Goal: Task Accomplishment & Management: Manage account settings

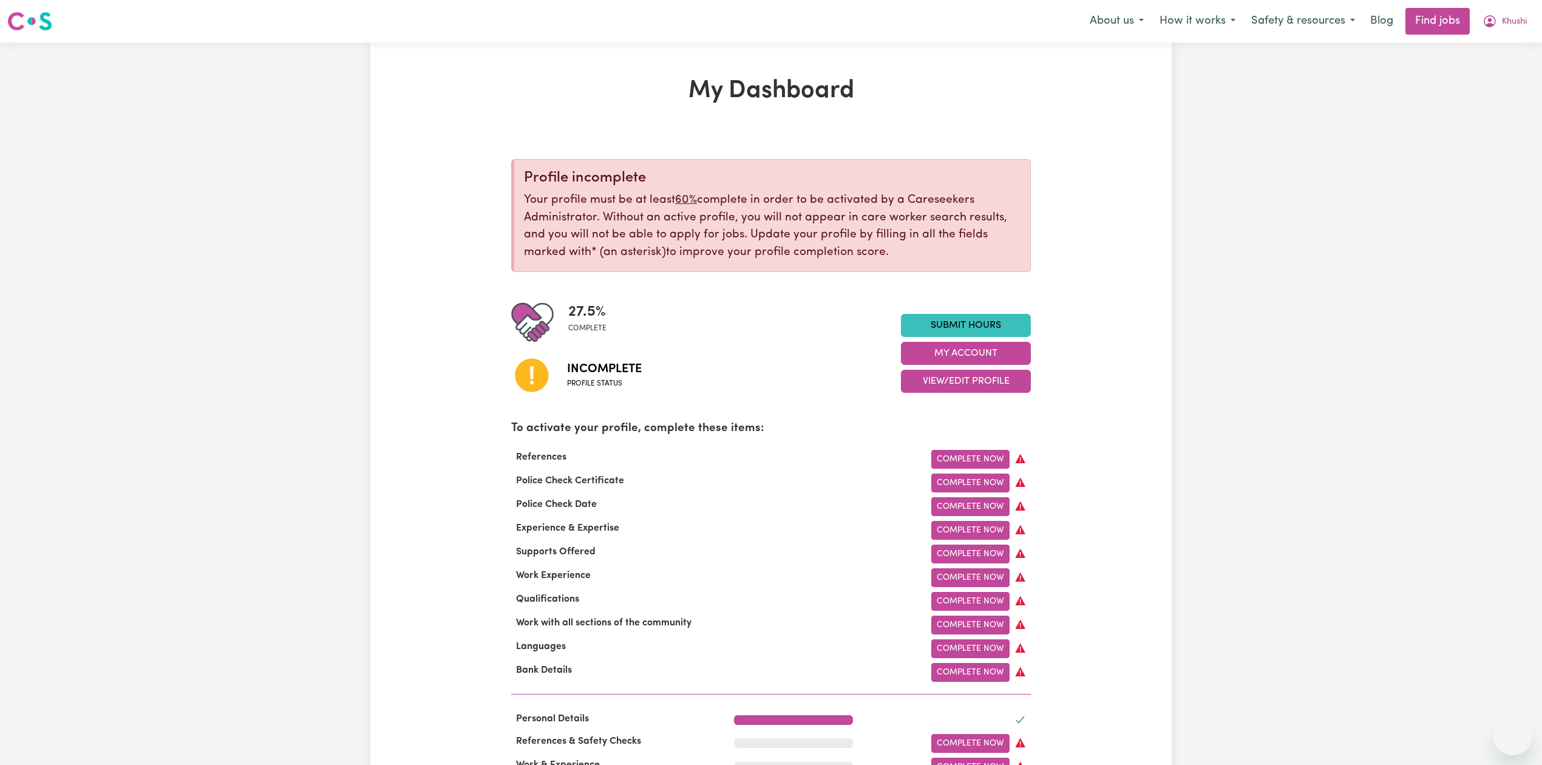
click at [1508, 15] on span "Khushi" at bounding box center [1514, 21] width 25 height 13
click at [1491, 90] on link "Logout" at bounding box center [1486, 92] width 96 height 23
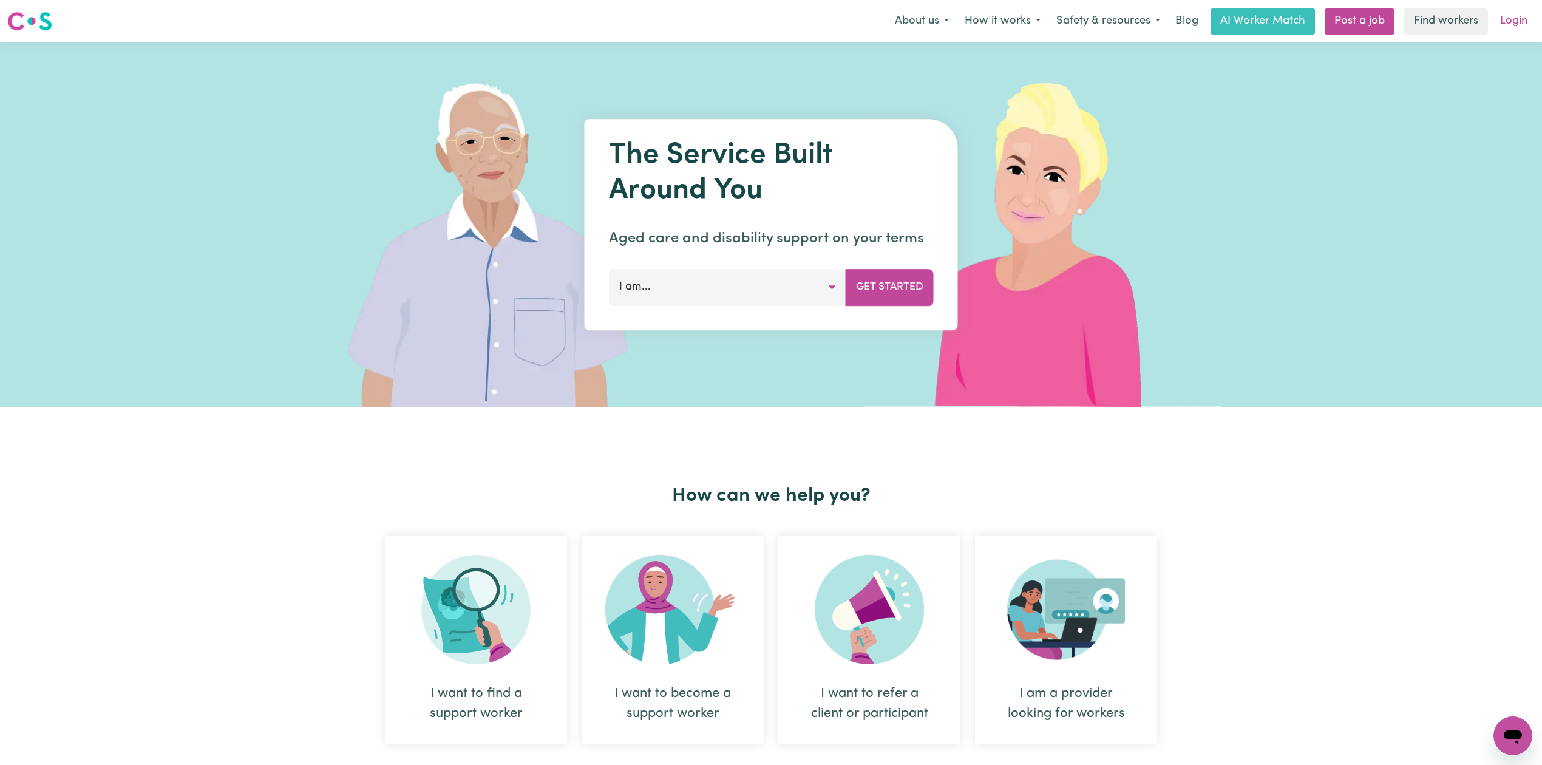
click at [1524, 28] on link "Login" at bounding box center [1514, 21] width 42 height 27
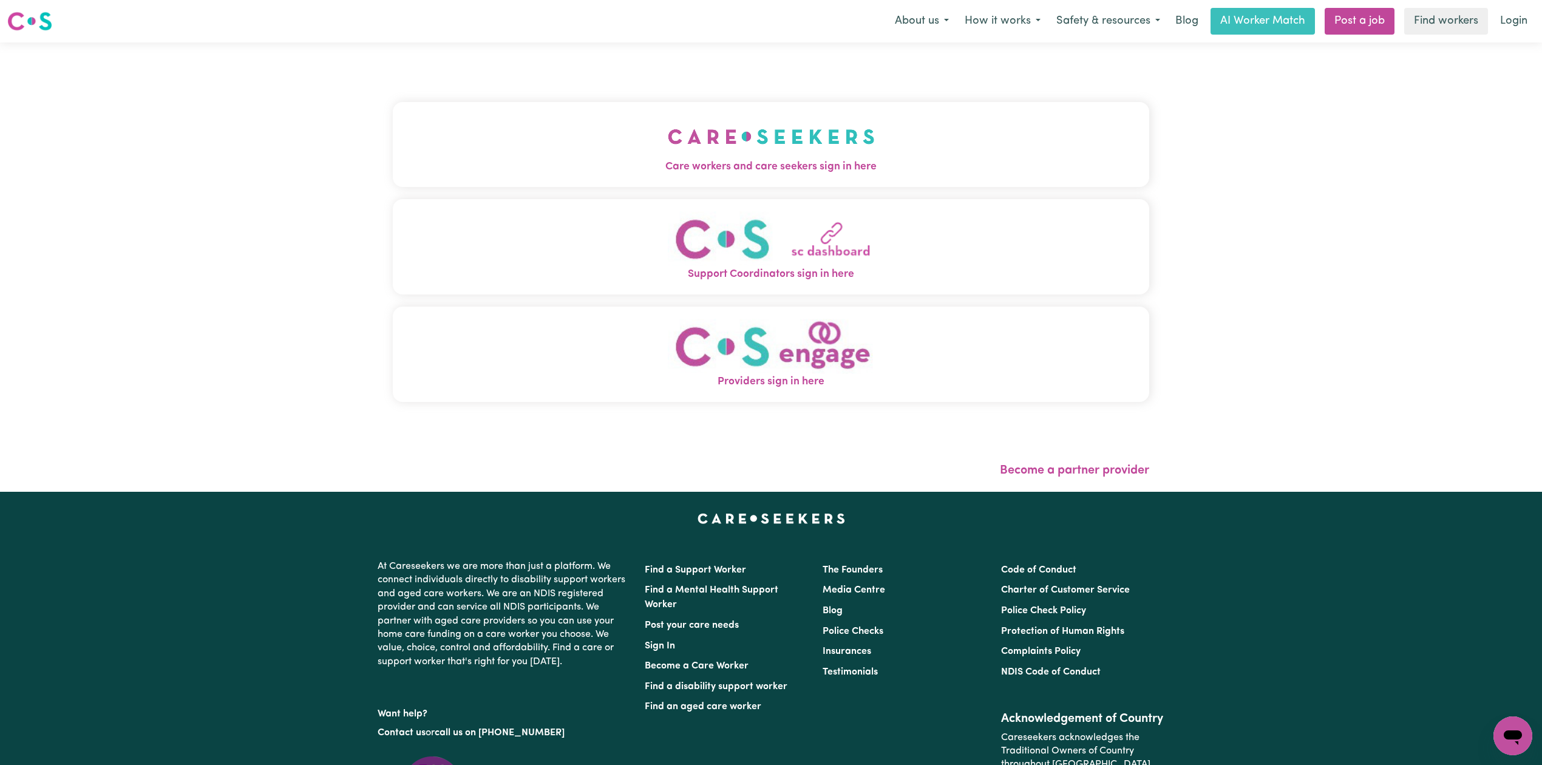
click at [566, 142] on button "Care workers and care seekers sign in here" at bounding box center [771, 144] width 756 height 85
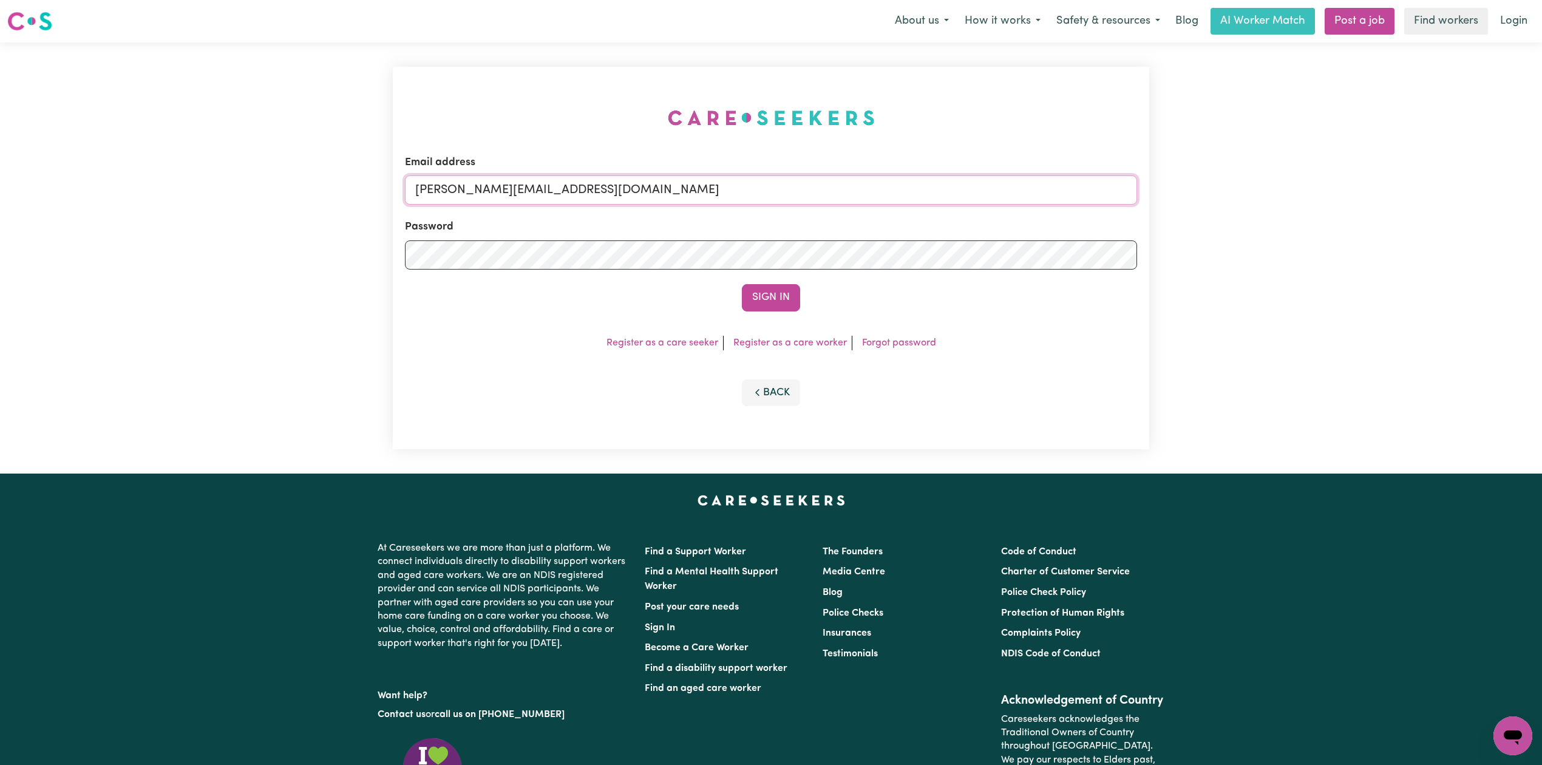
click at [518, 192] on input "toni@careseekers.com.au" at bounding box center [771, 189] width 732 height 29
drag, startPoint x: 477, startPoint y: 189, endPoint x: 884, endPoint y: 193, distance: 406.8
click at [884, 193] on input "Superuser~jakedworkin@hotmail.com" at bounding box center [771, 189] width 732 height 29
type input "Superuser~khushivraiyani@gmail.com"
click at [753, 291] on button "Sign In" at bounding box center [771, 297] width 58 height 27
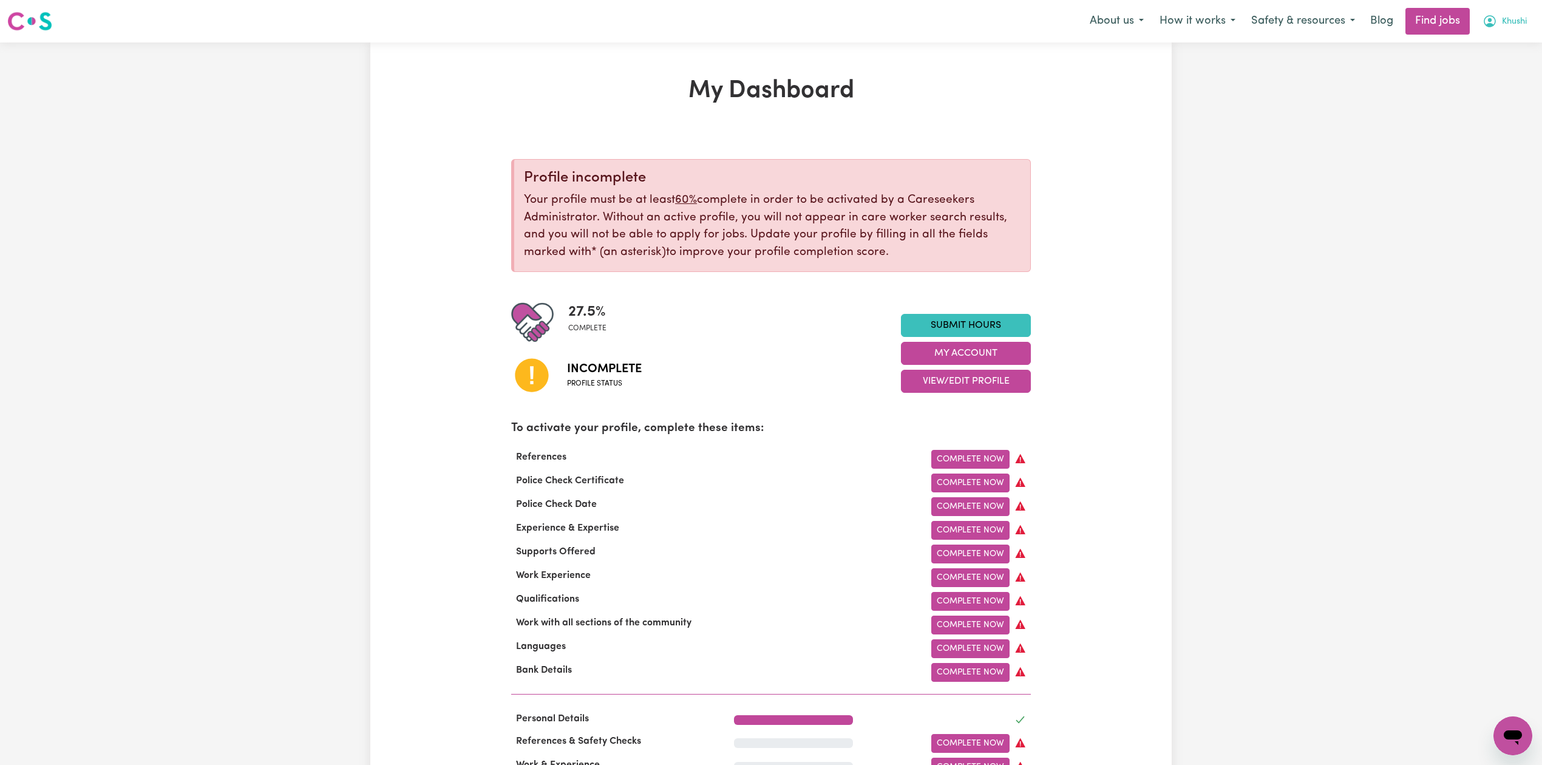
click at [1514, 17] on span "Khushi" at bounding box center [1514, 21] width 25 height 13
click at [1463, 90] on link "Logout" at bounding box center [1486, 92] width 96 height 23
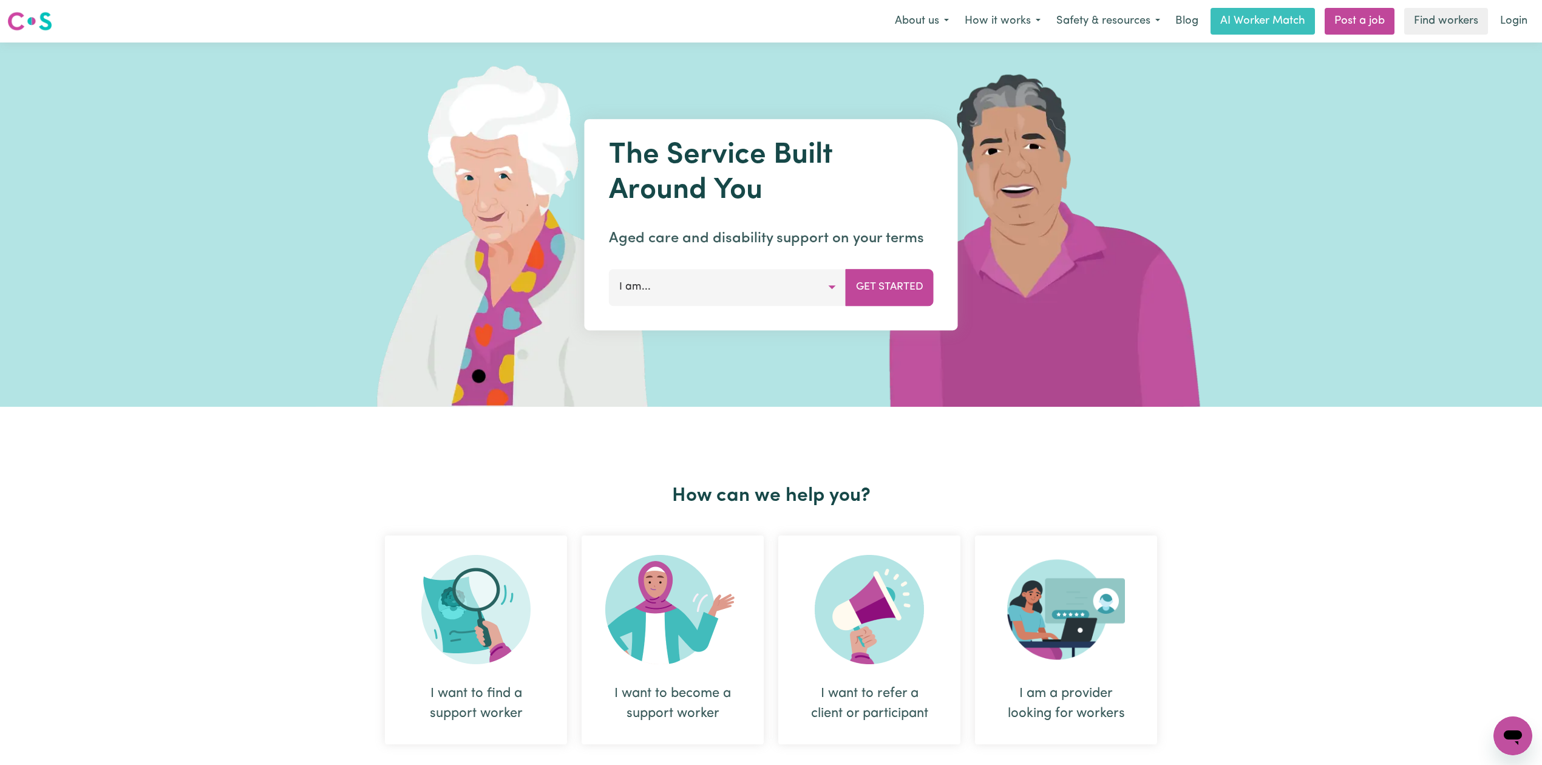
click at [1287, 529] on div "How can we help you? I want to find a support worker I want to become a support…" at bounding box center [771, 633] width 1542 height 452
click at [1310, 635] on div "How can we help you? I want to find a support worker I want to become a support…" at bounding box center [771, 633] width 1542 height 452
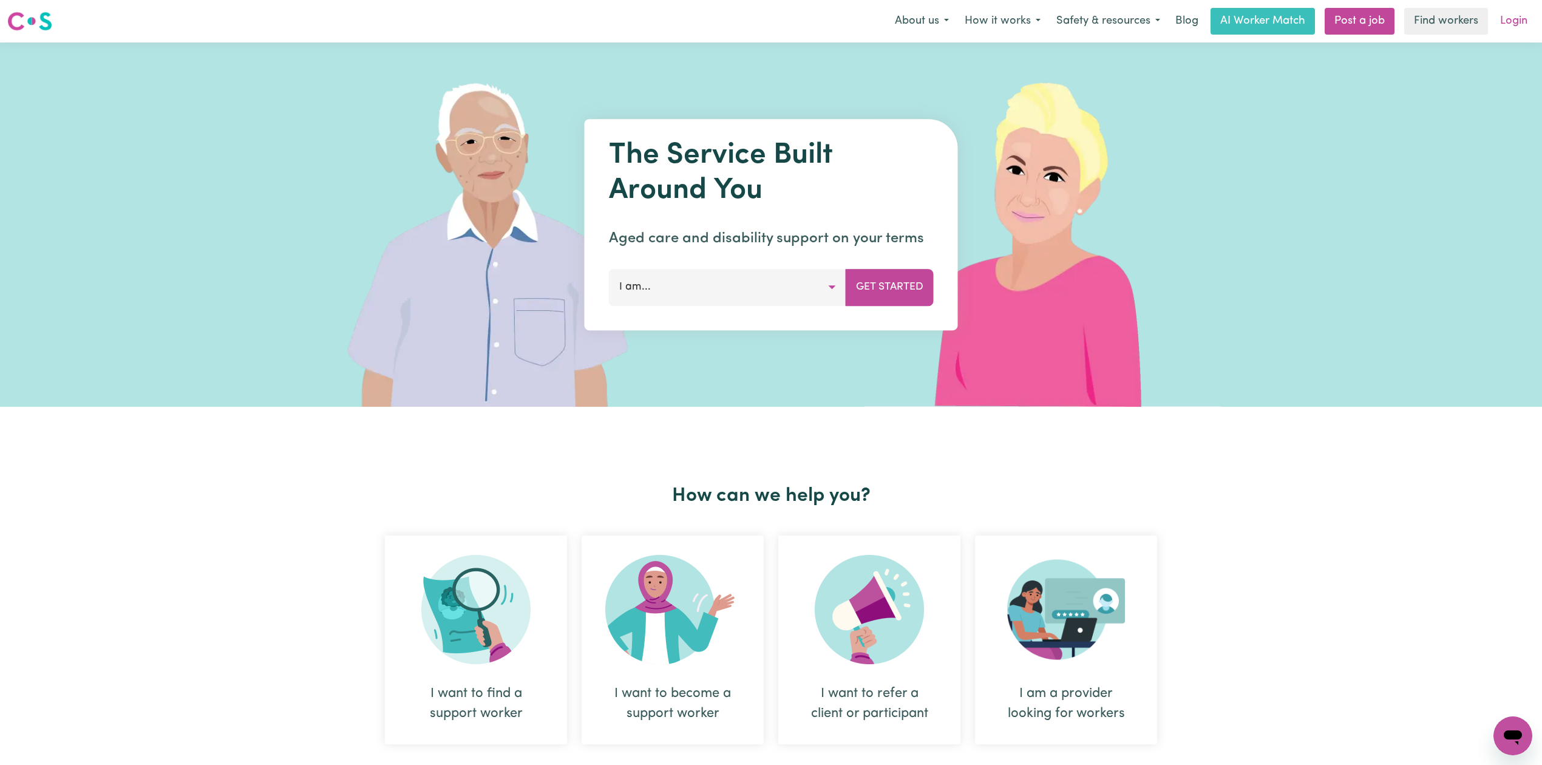
click at [1511, 27] on link "Login" at bounding box center [1514, 21] width 42 height 27
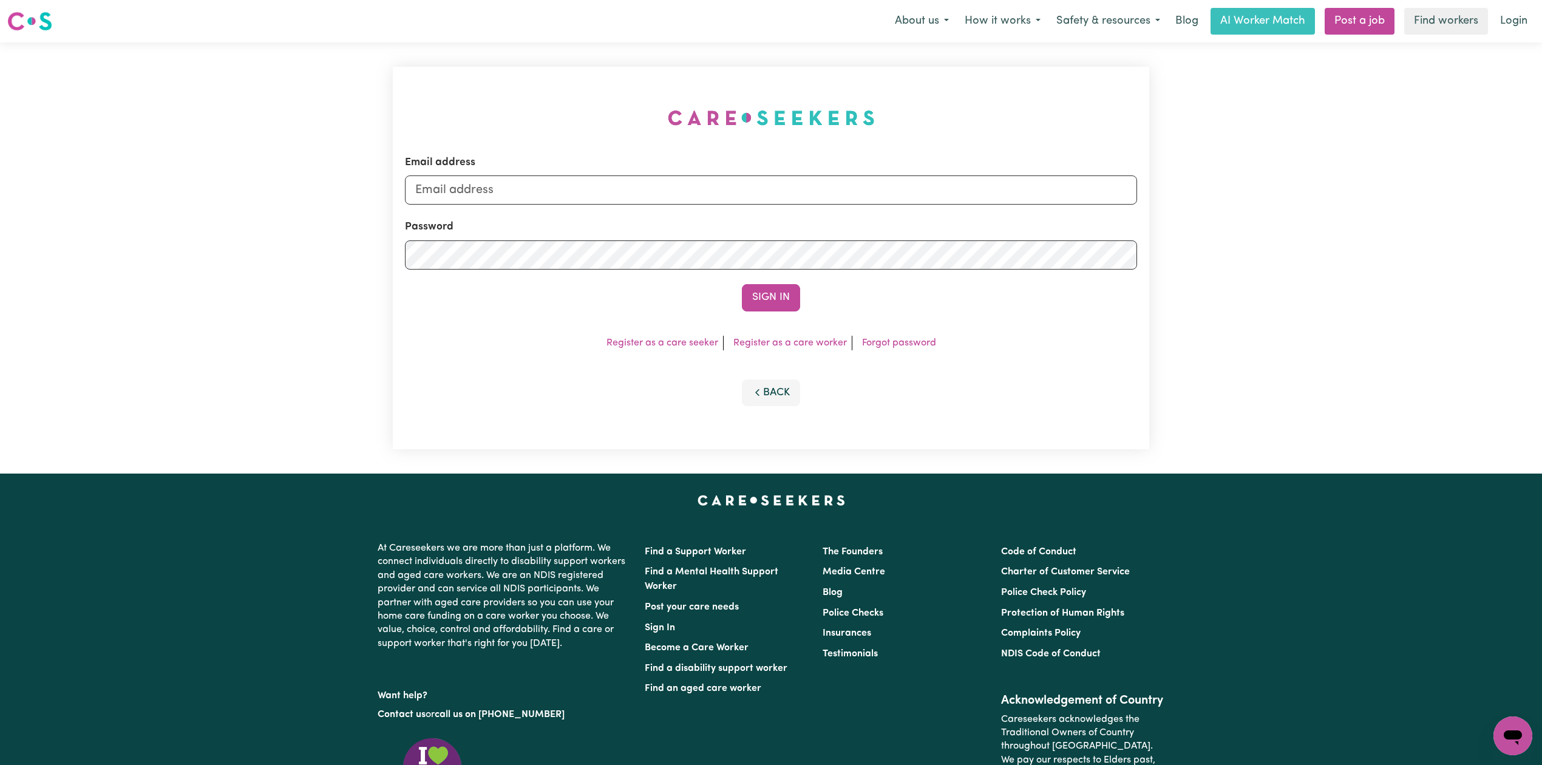
click at [471, 168] on div "Email address Password Sign In Register as a care seeker Register as a care wor…" at bounding box center [771, 258] width 756 height 382
click at [457, 180] on input "toni@careseekers.com.au" at bounding box center [771, 189] width 732 height 29
drag, startPoint x: 478, startPoint y: 190, endPoint x: 755, endPoint y: 210, distance: 277.6
click at [759, 191] on input "Superuser~jakedworkin@hotmail.com" at bounding box center [771, 189] width 732 height 29
type input "Superuser~preetsidhu11441@gmail.com"
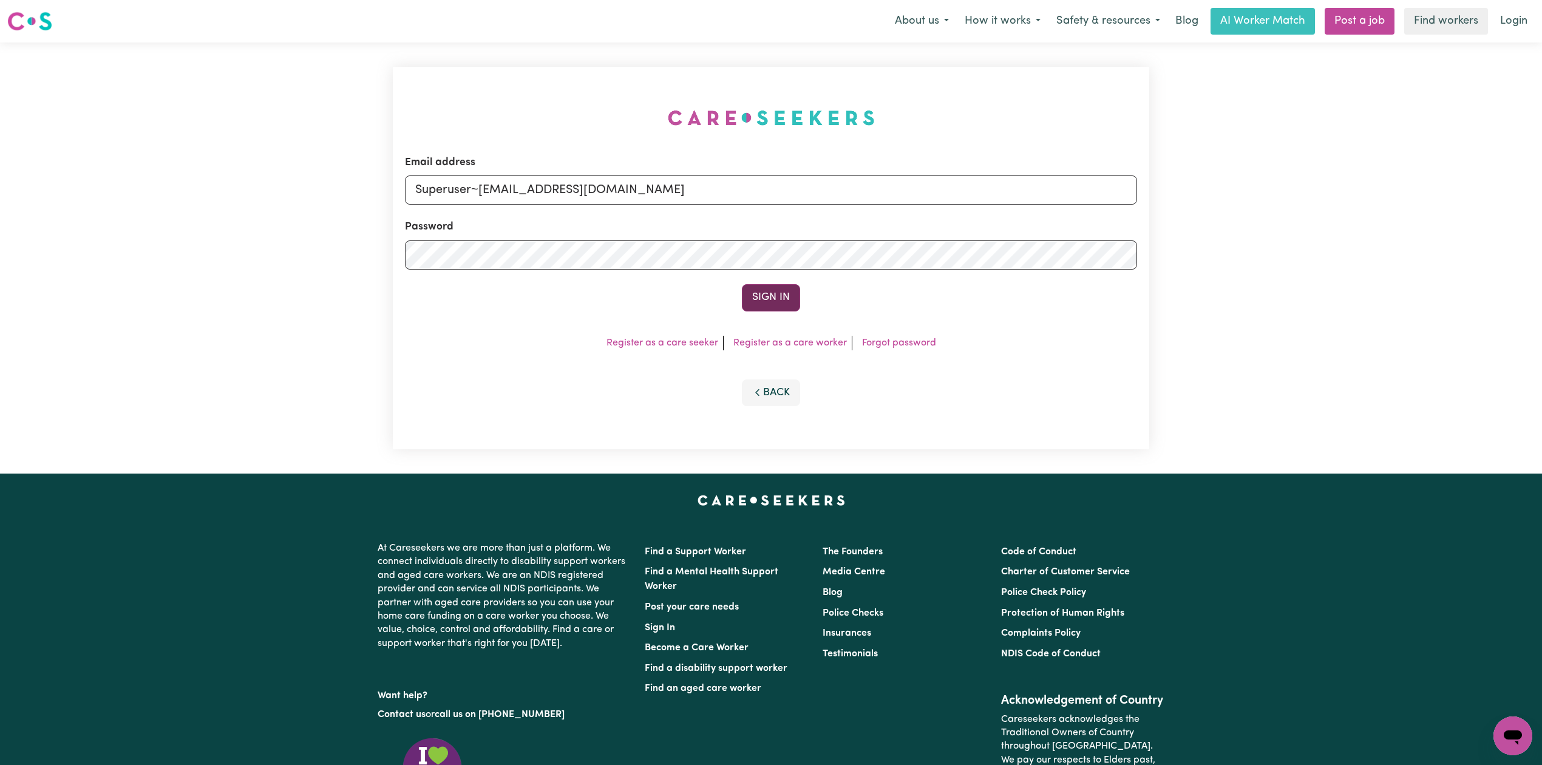
click at [785, 297] on button "Sign In" at bounding box center [771, 297] width 58 height 27
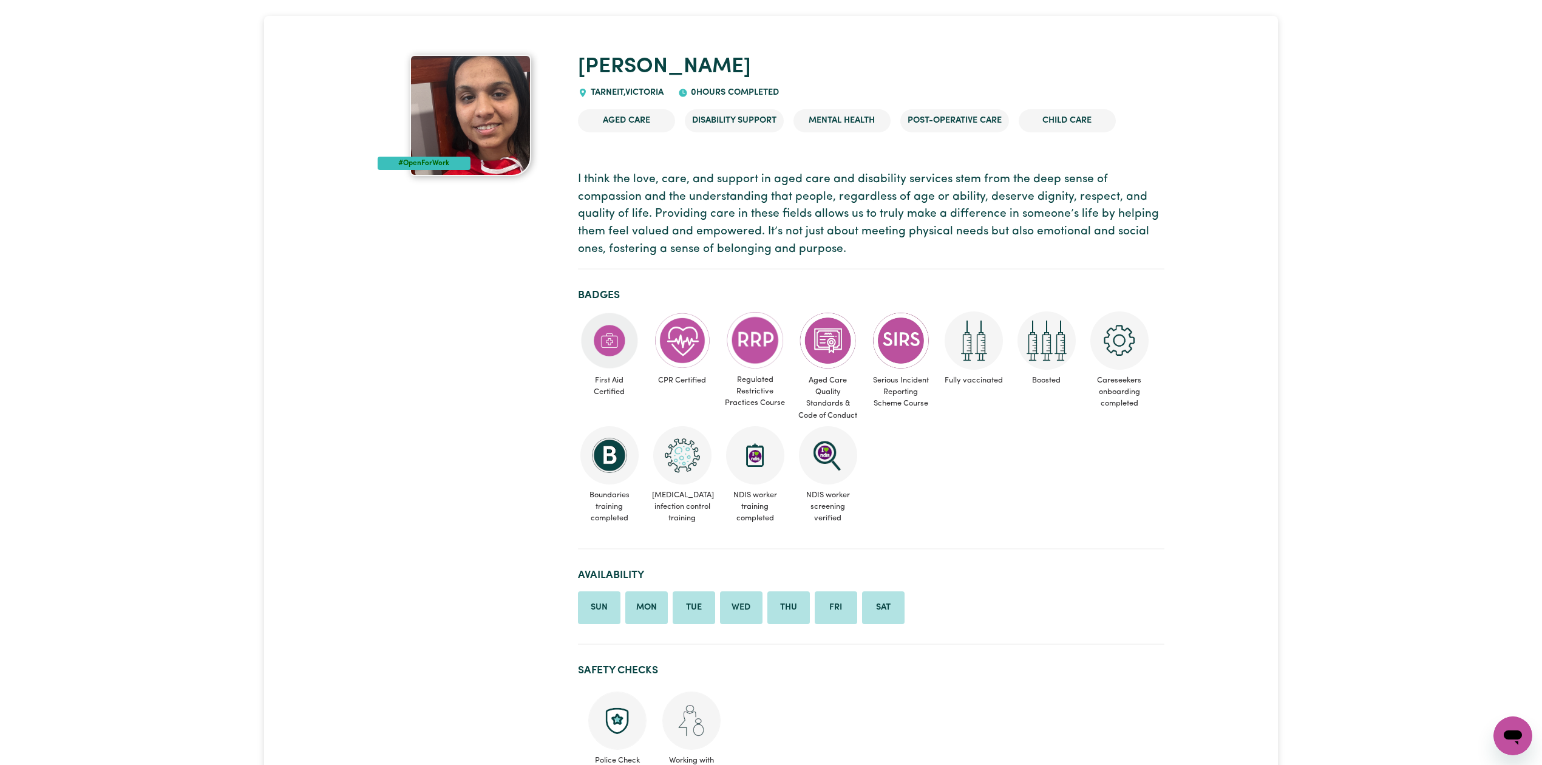
scroll to position [37, 0]
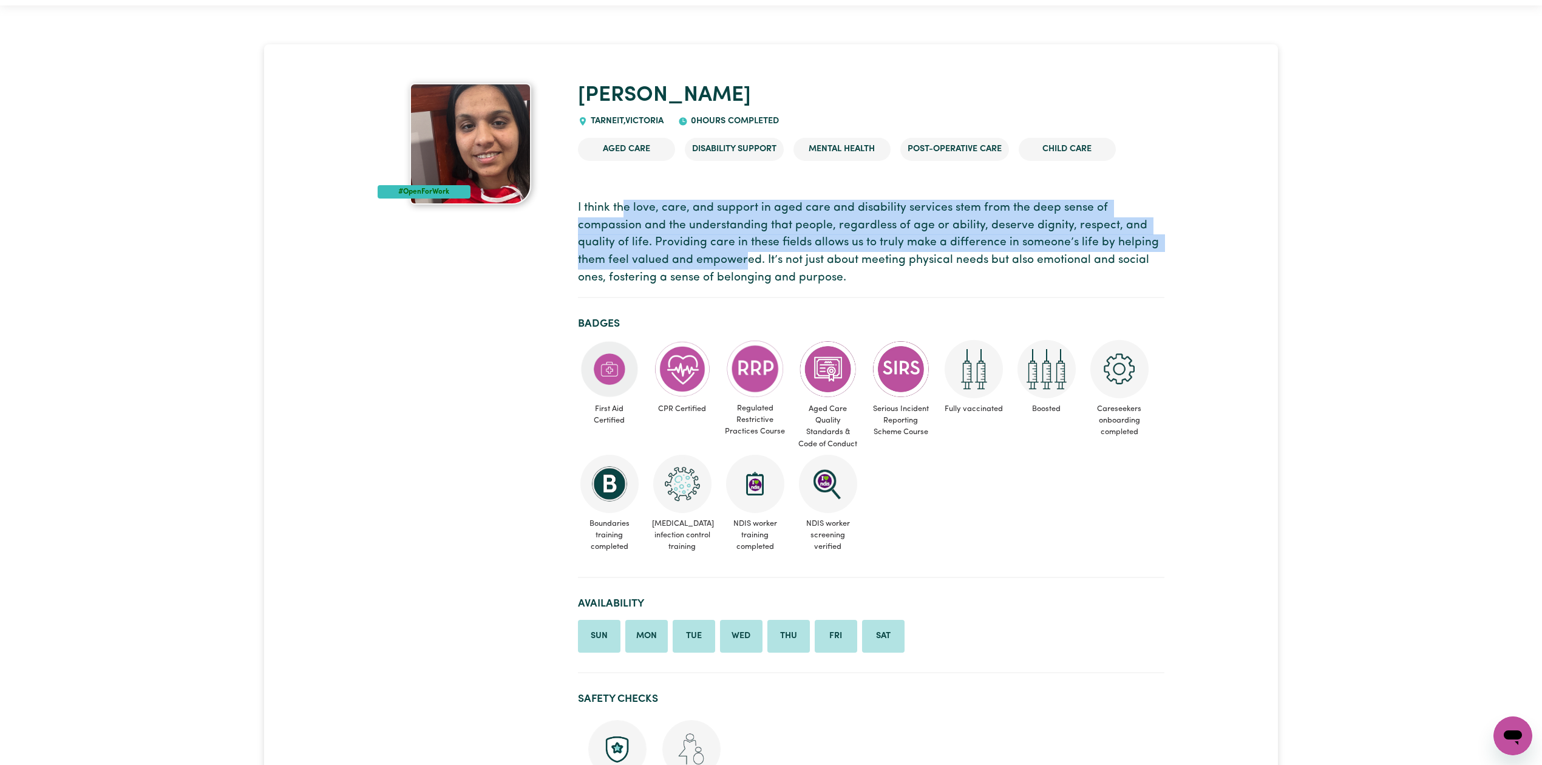
drag, startPoint x: 622, startPoint y: 205, endPoint x: 855, endPoint y: 267, distance: 241.2
click at [804, 265] on p "I think the love, care, and support in aged care and disability services stem f…" at bounding box center [871, 243] width 586 height 87
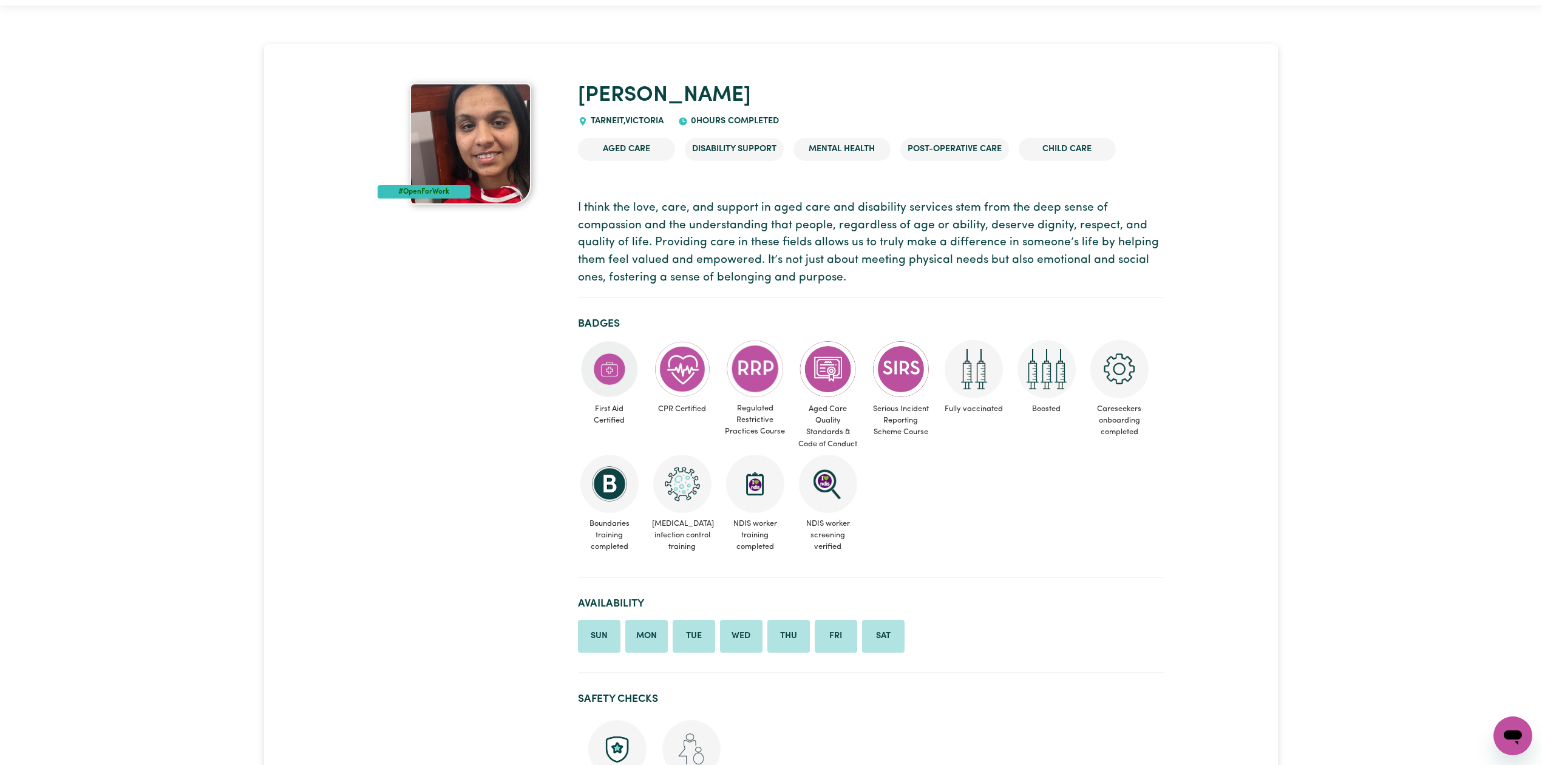
click at [875, 268] on p "I think the love, care, and support in aged care and disability services stem f…" at bounding box center [871, 243] width 586 height 87
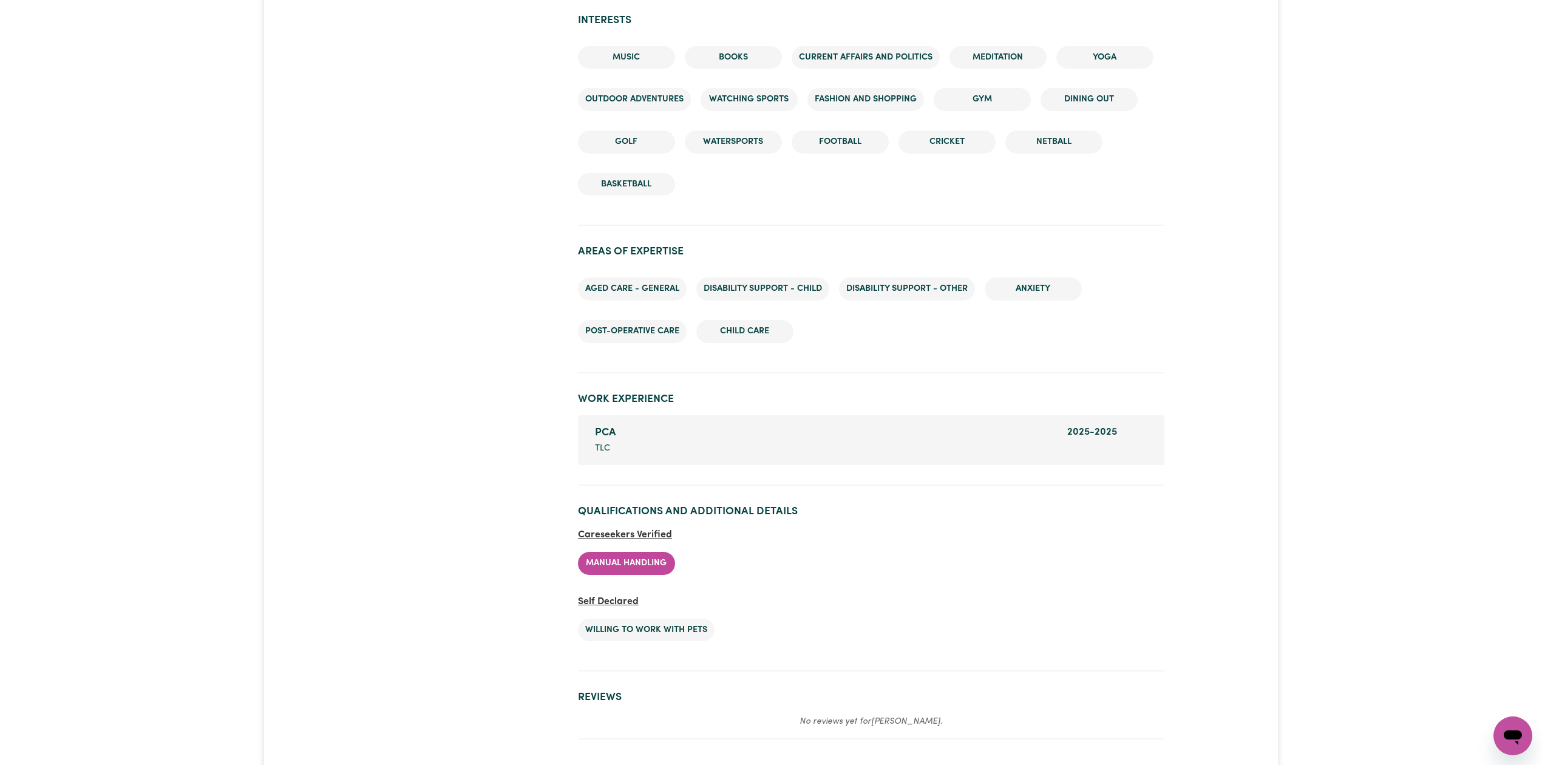
scroll to position [1443, 0]
